Goal: Go to known website: Go to known website

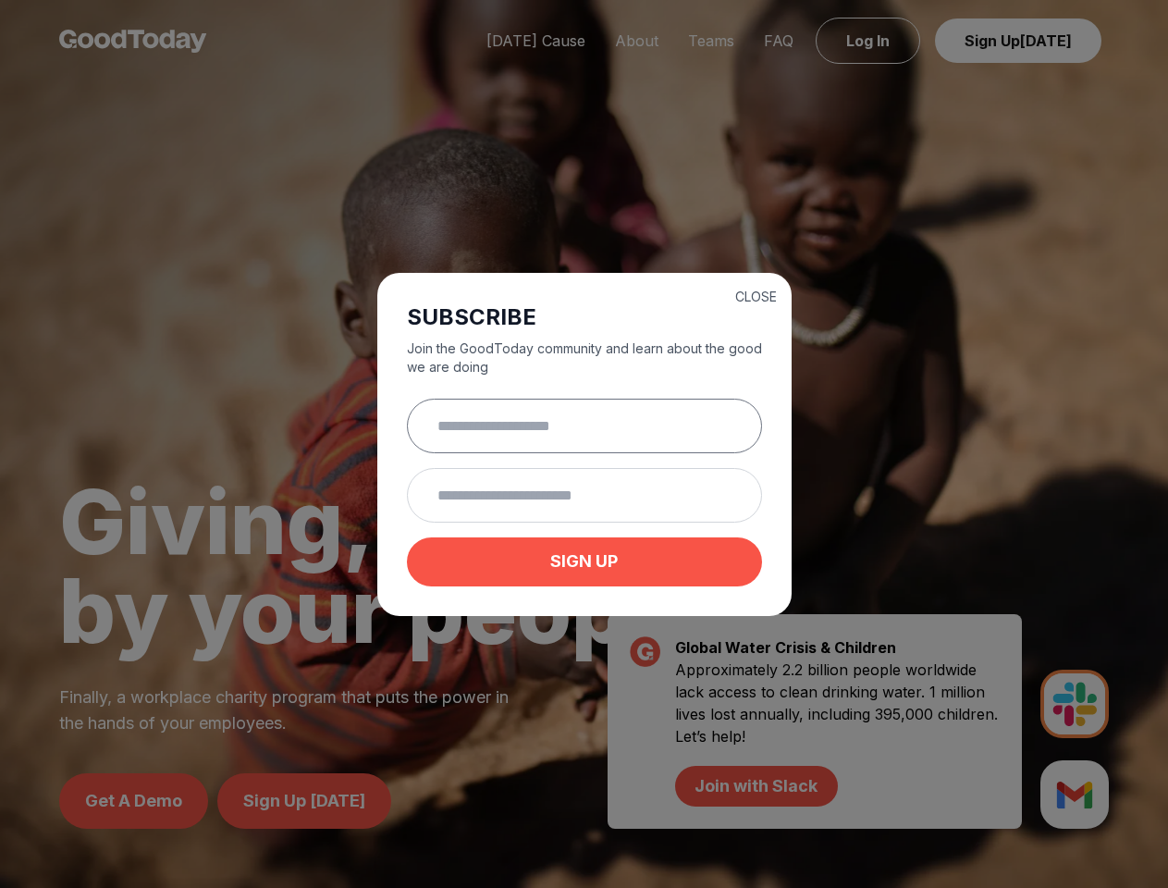
click at [584, 444] on input "text" at bounding box center [584, 426] width 355 height 55
click at [756, 294] on button "CLOSE" at bounding box center [757, 297] width 42 height 19
